Goal: Transaction & Acquisition: Purchase product/service

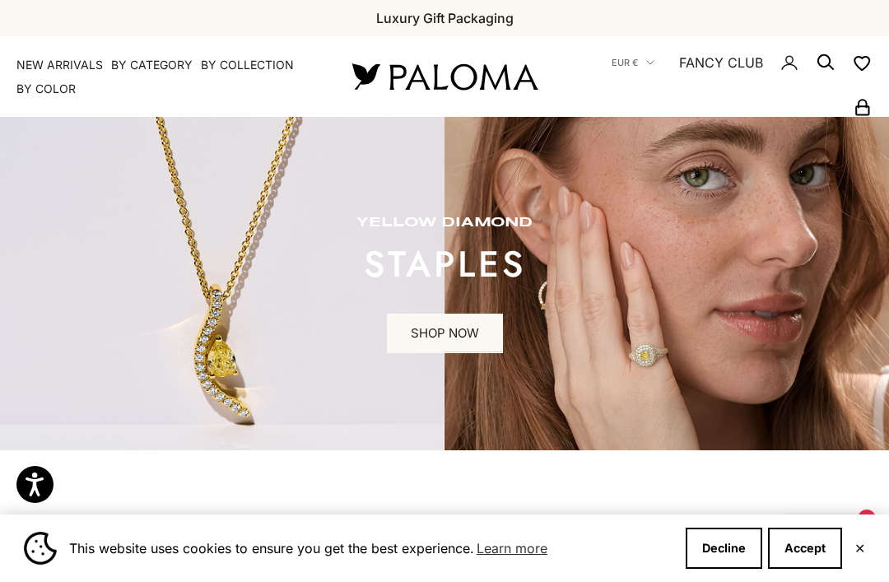
click at [816, 536] on button "Accept" at bounding box center [805, 547] width 74 height 41
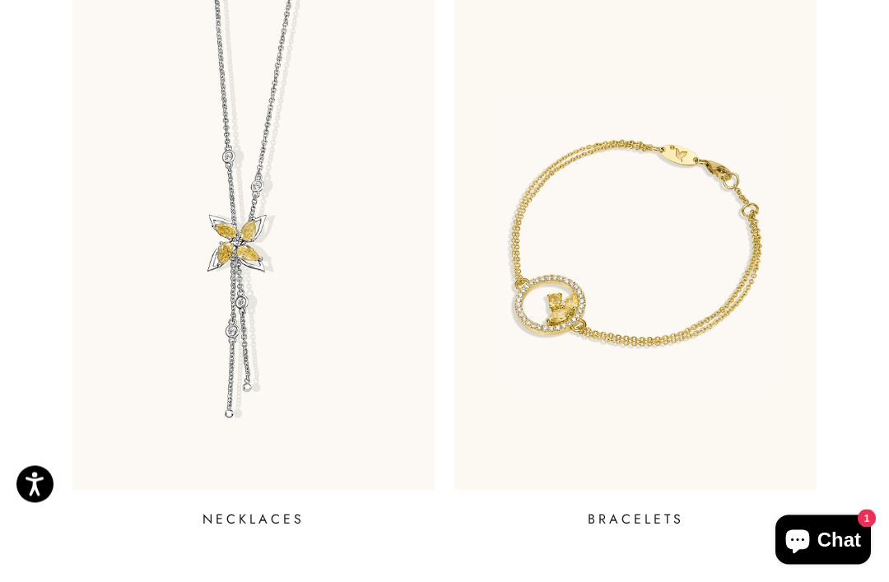
scroll to position [1176, 0]
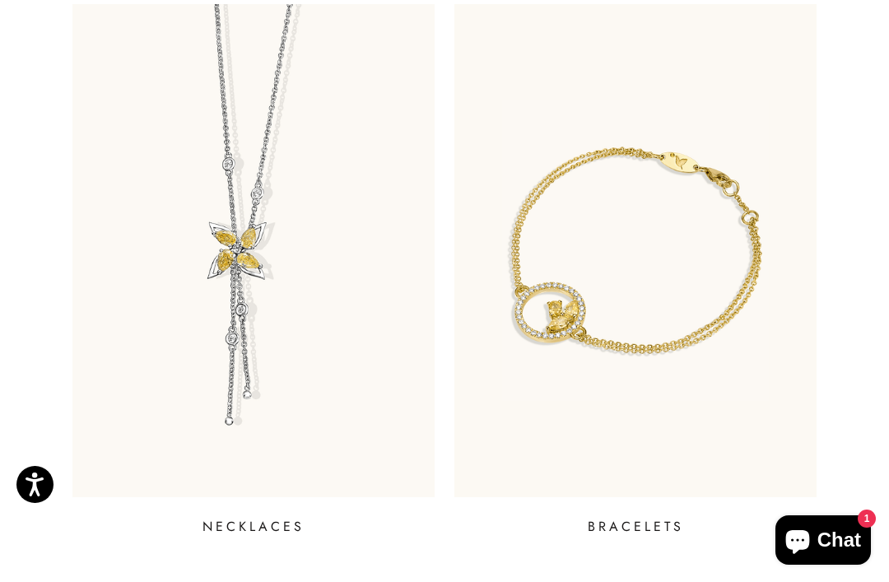
click at [198, 354] on img at bounding box center [253, 250] width 362 height 493
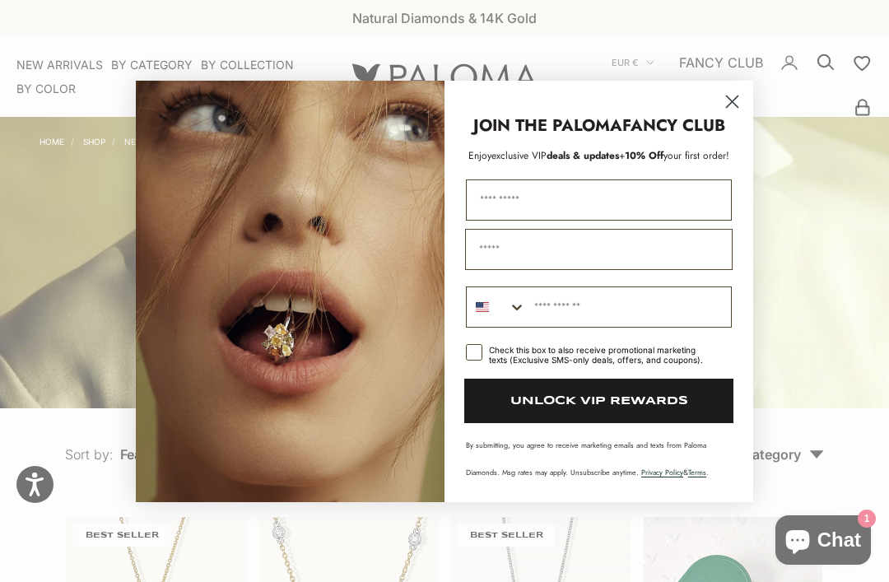
click at [729, 94] on circle "Close dialog" at bounding box center [731, 100] width 27 height 27
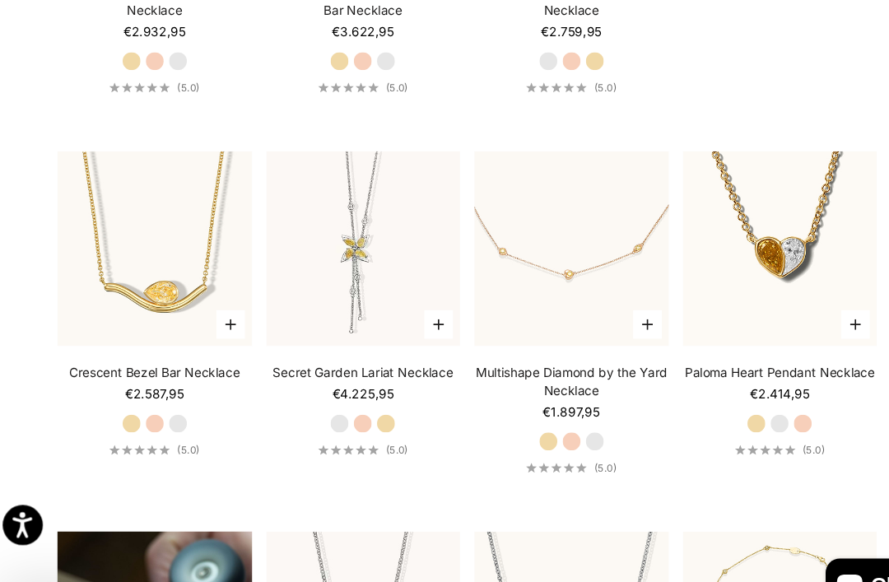
scroll to position [726, 0]
click at [413, 304] on icon "button" at bounding box center [418, 300] width 10 height 10
click at [397, 295] on video "#YellowGold\a#RoseGold\a#WhiteGold" at bounding box center [348, 230] width 197 height 197
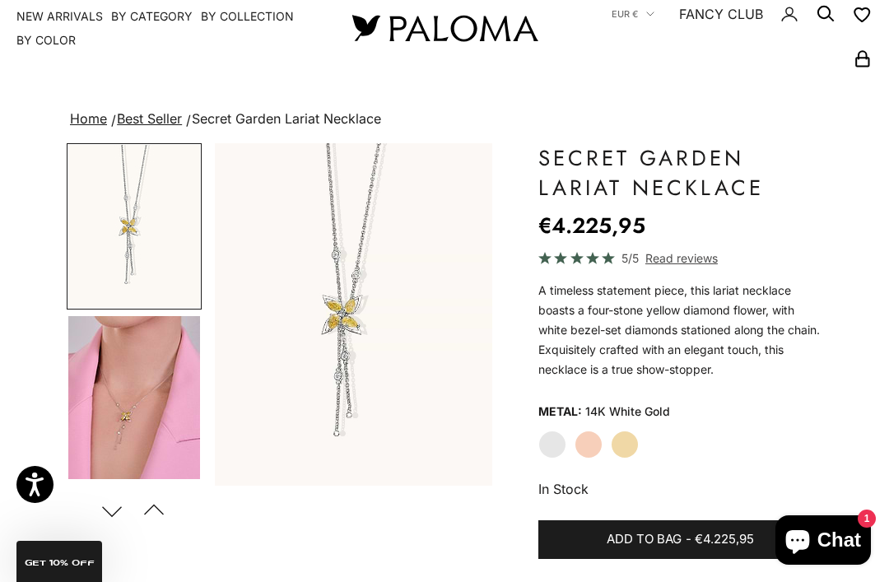
scroll to position [52, 0]
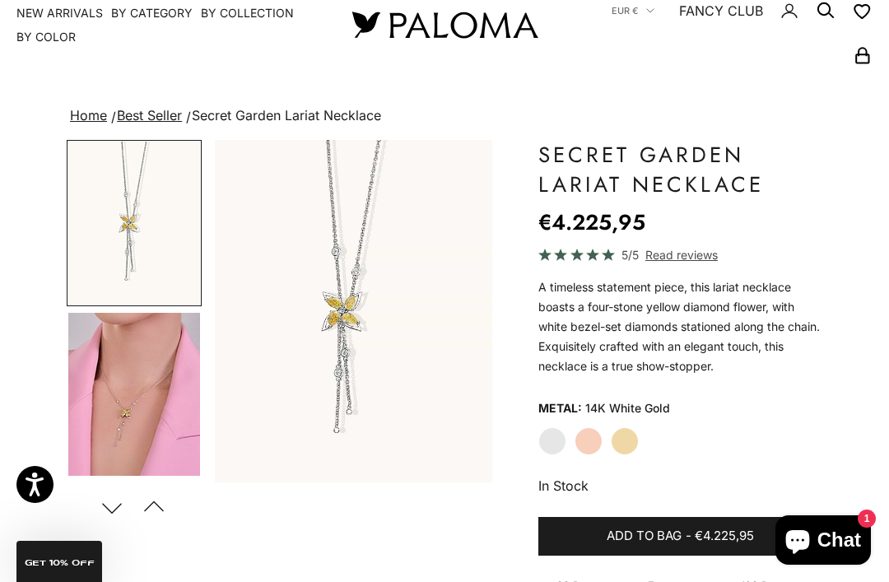
click at [109, 408] on img "Go to item 4" at bounding box center [134, 394] width 132 height 163
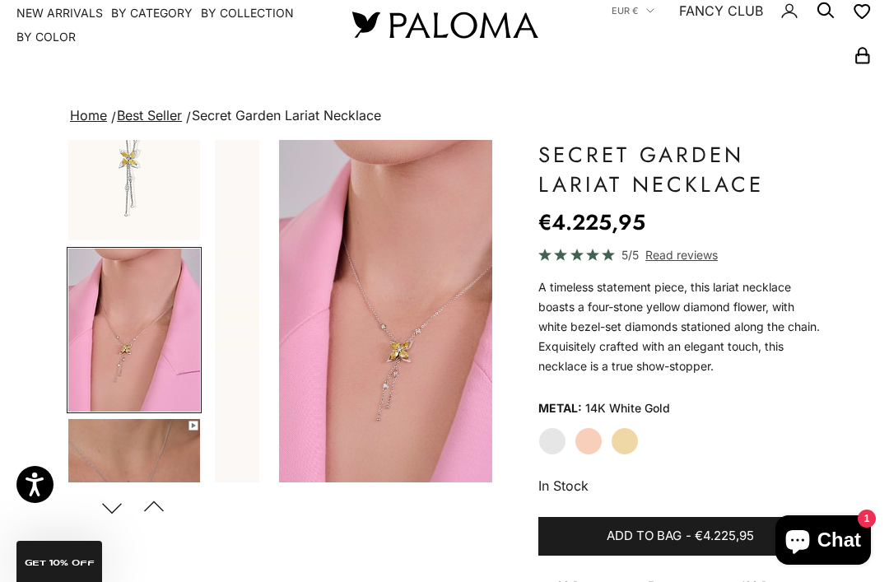
scroll to position [81, 0]
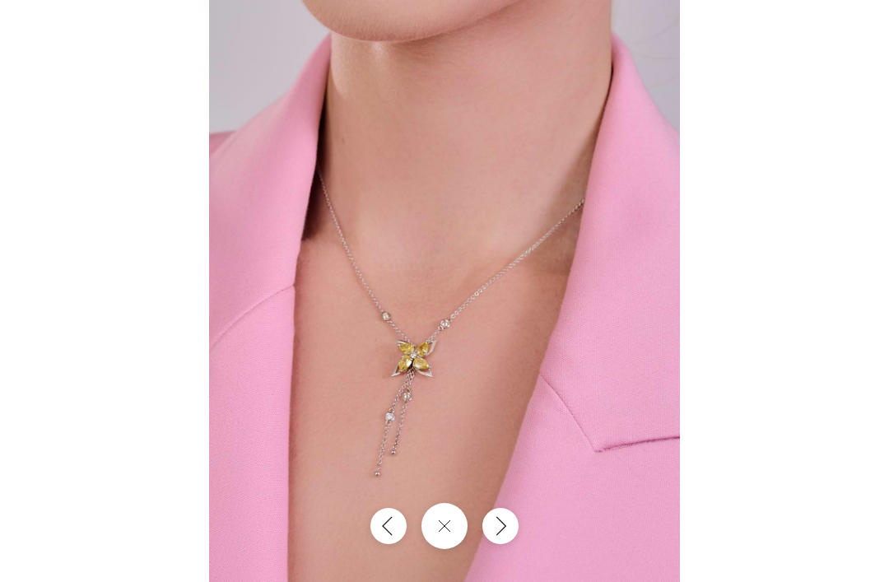
click at [462, 526] on button "Close gallery" at bounding box center [444, 526] width 46 height 46
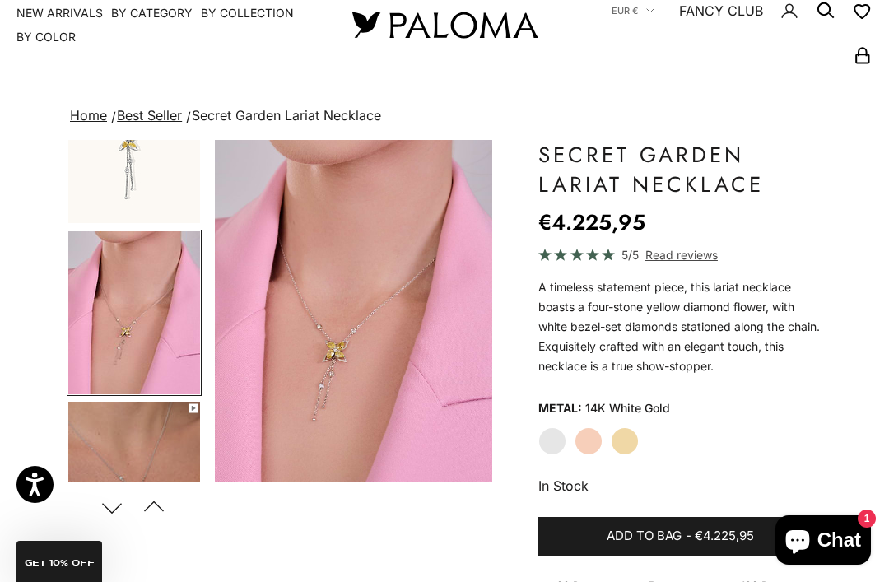
click at [596, 438] on label "Rose Gold" at bounding box center [588, 441] width 28 height 28
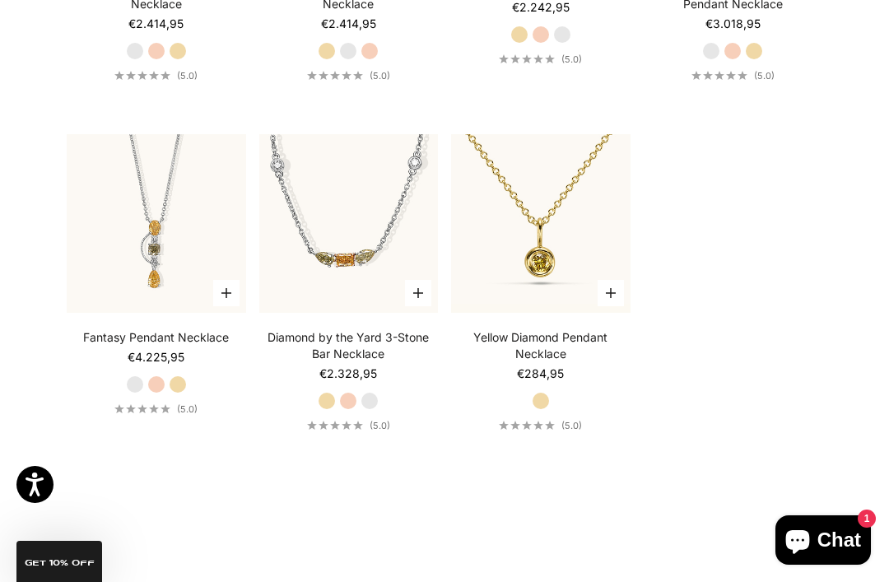
scroll to position [1810, 0]
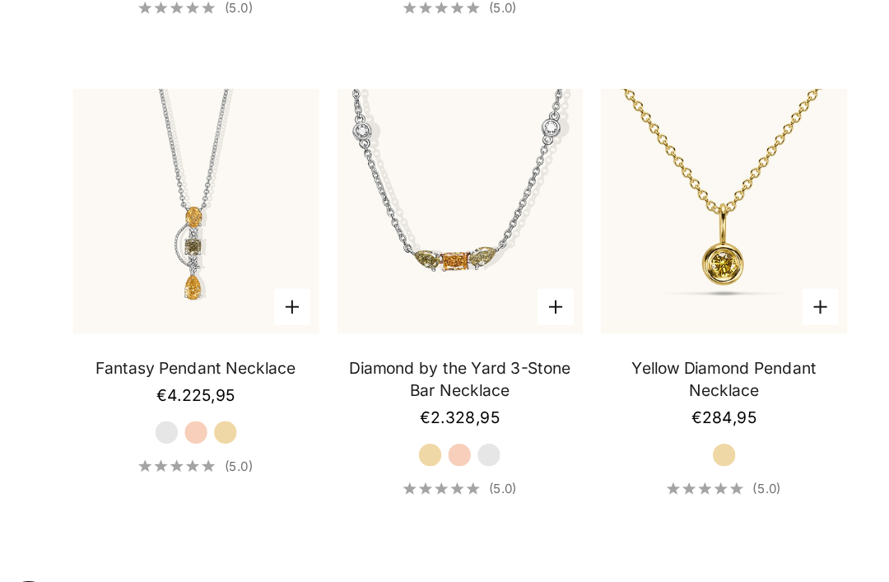
click at [559, 221] on img at bounding box center [540, 196] width 197 height 197
click at [576, 183] on img at bounding box center [540, 196] width 197 height 197
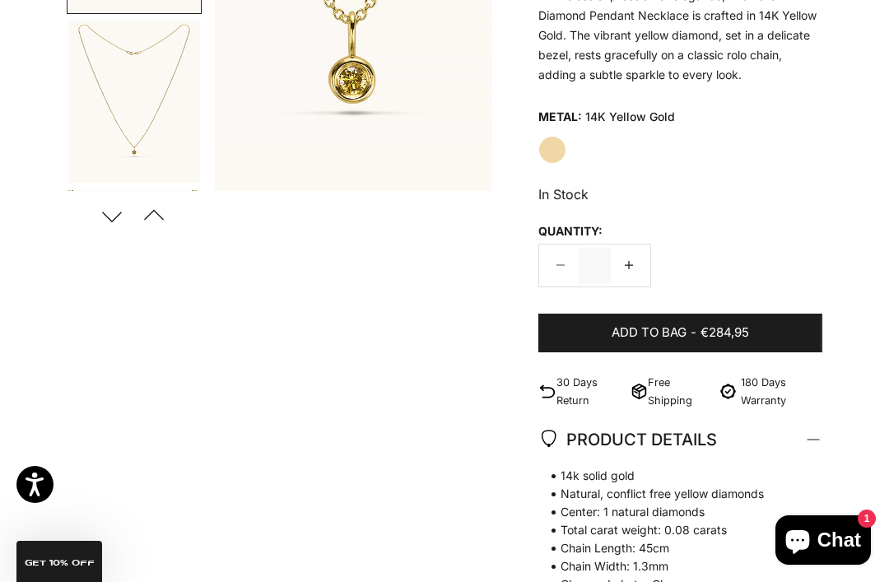
scroll to position [251, 0]
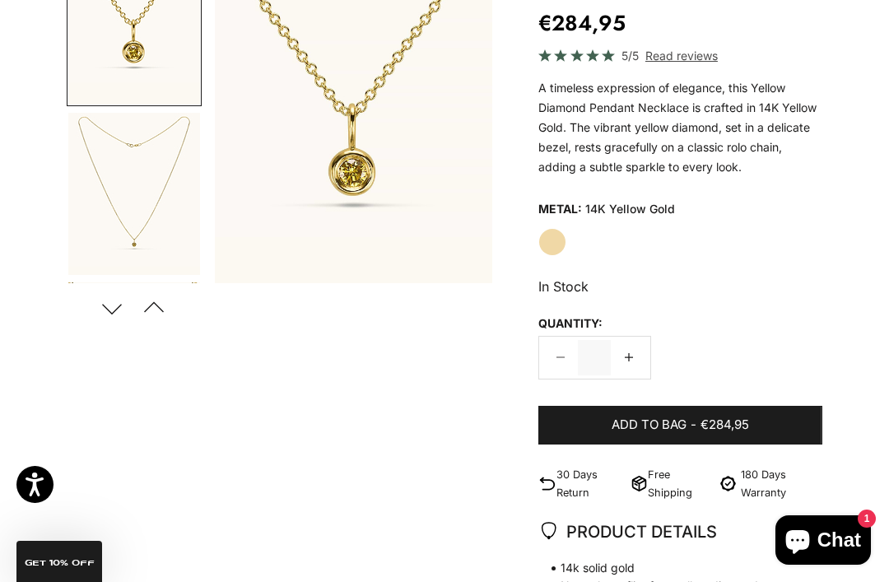
click at [116, 314] on button "Next" at bounding box center [111, 308] width 37 height 38
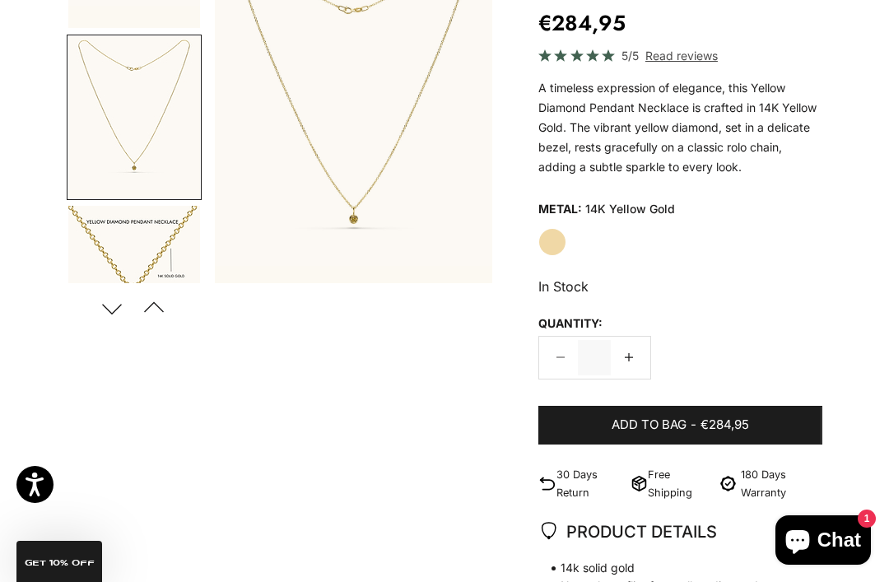
scroll to position [80, 0]
click at [109, 309] on button "Next" at bounding box center [111, 308] width 37 height 38
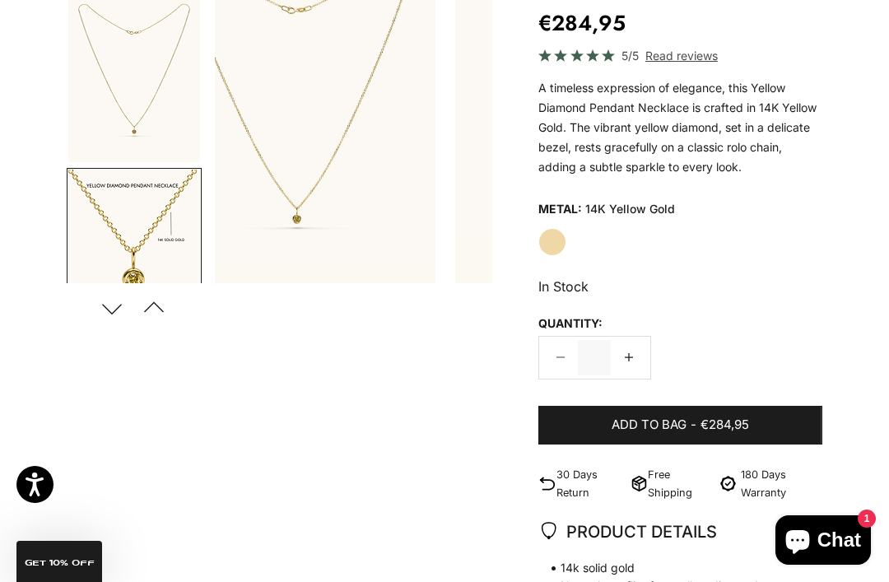
scroll to position [250, 0]
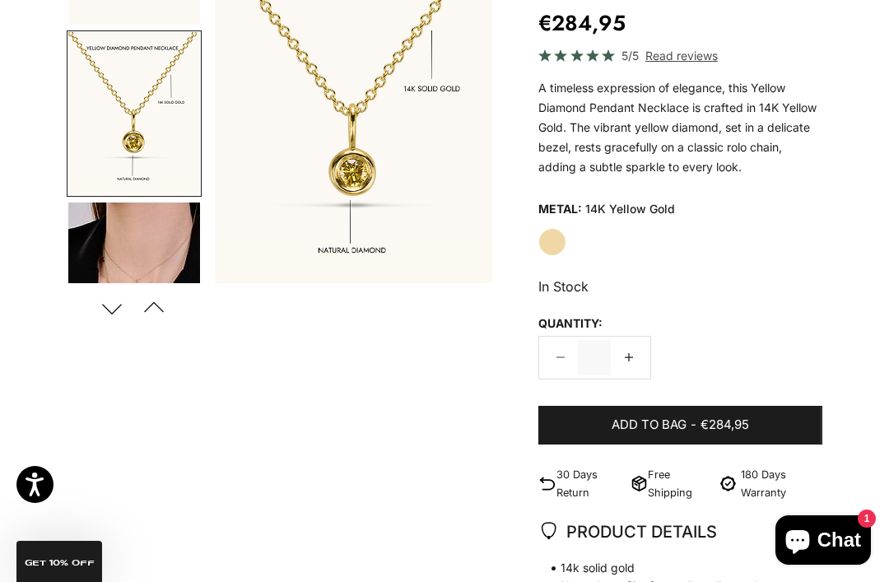
click at [113, 311] on button "Next" at bounding box center [111, 308] width 37 height 38
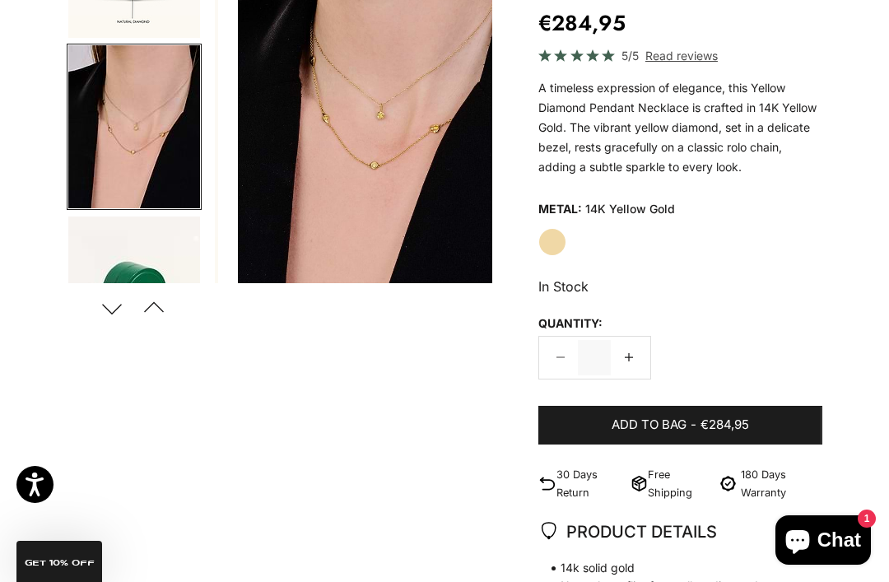
scroll to position [420, 0]
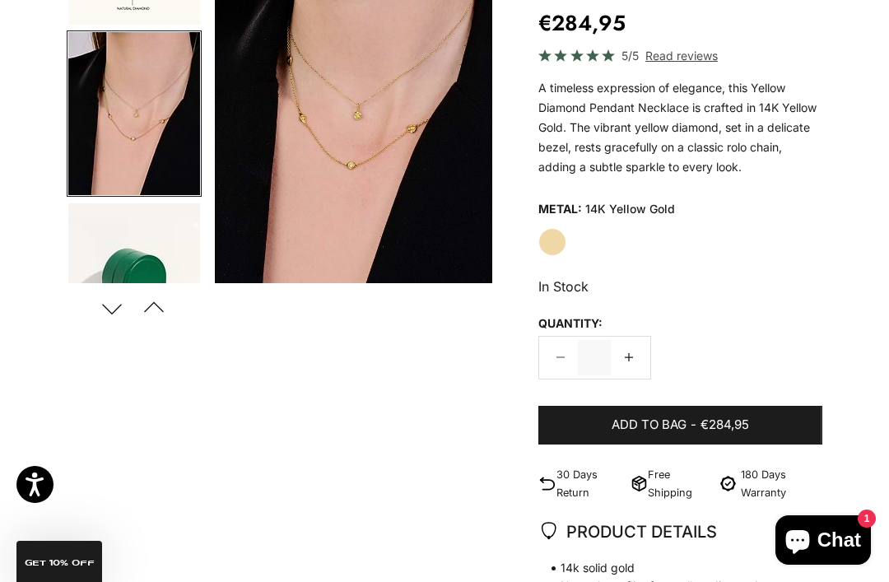
click at [124, 144] on img "Go to item 4" at bounding box center [134, 113] width 132 height 163
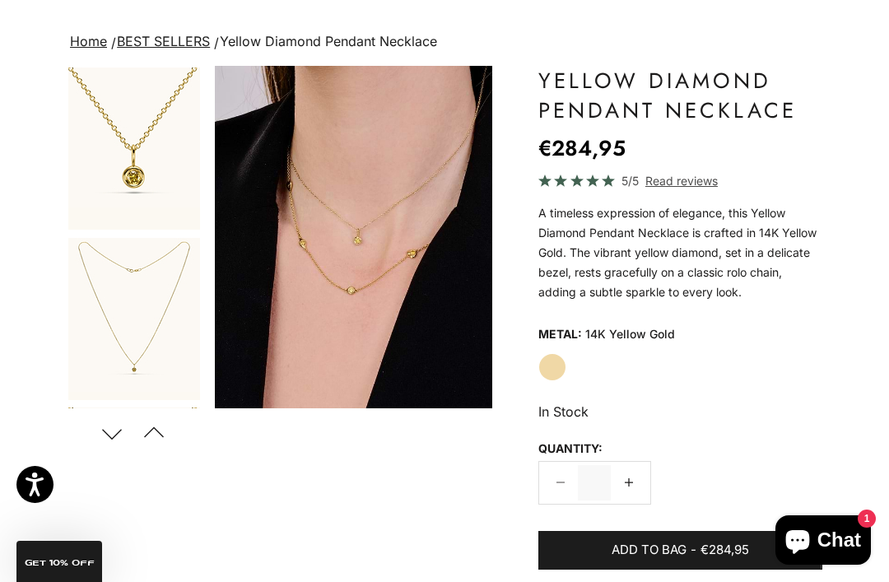
scroll to position [129, 0]
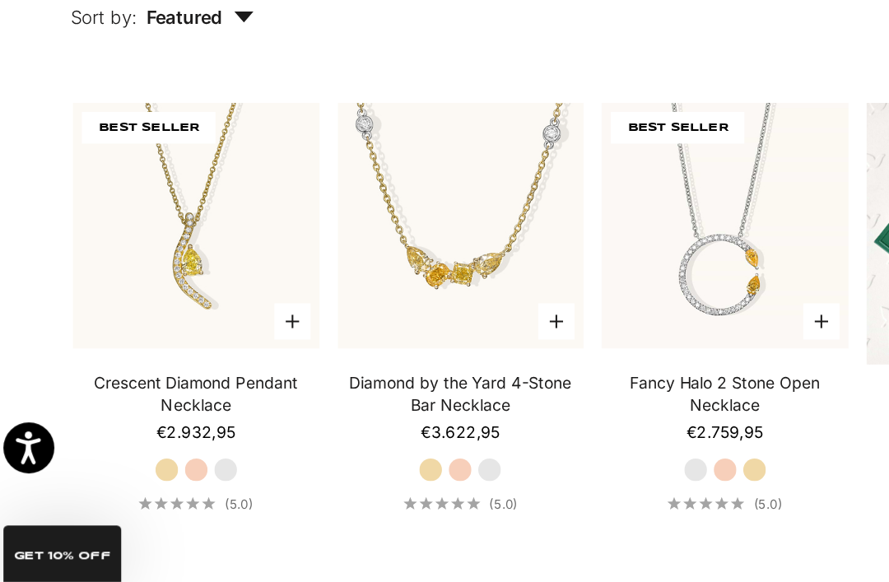
scroll to position [442, 14]
